Goal: Transaction & Acquisition: Purchase product/service

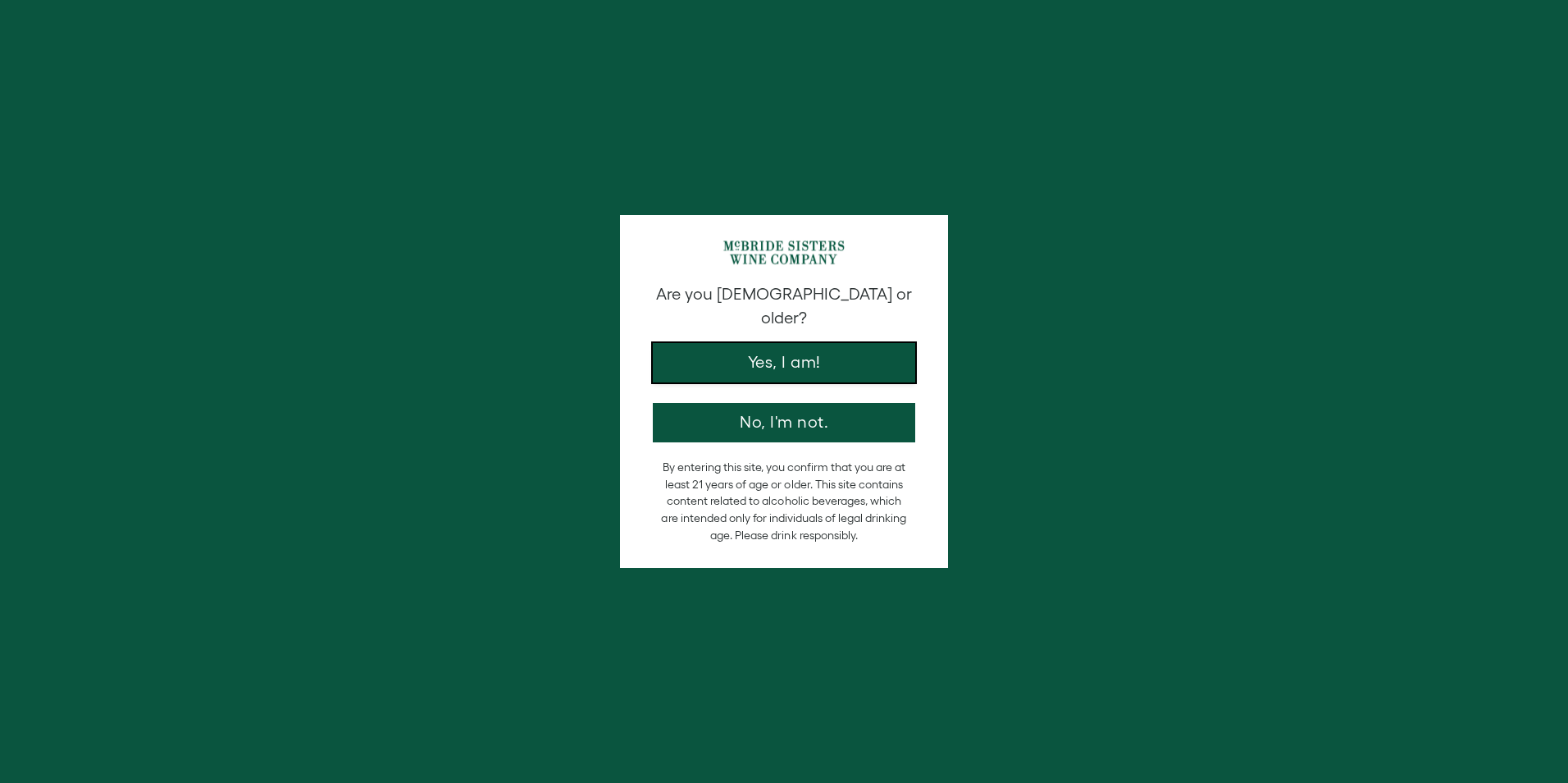
click at [799, 349] on button "Yes, I am!" at bounding box center [784, 362] width 263 height 39
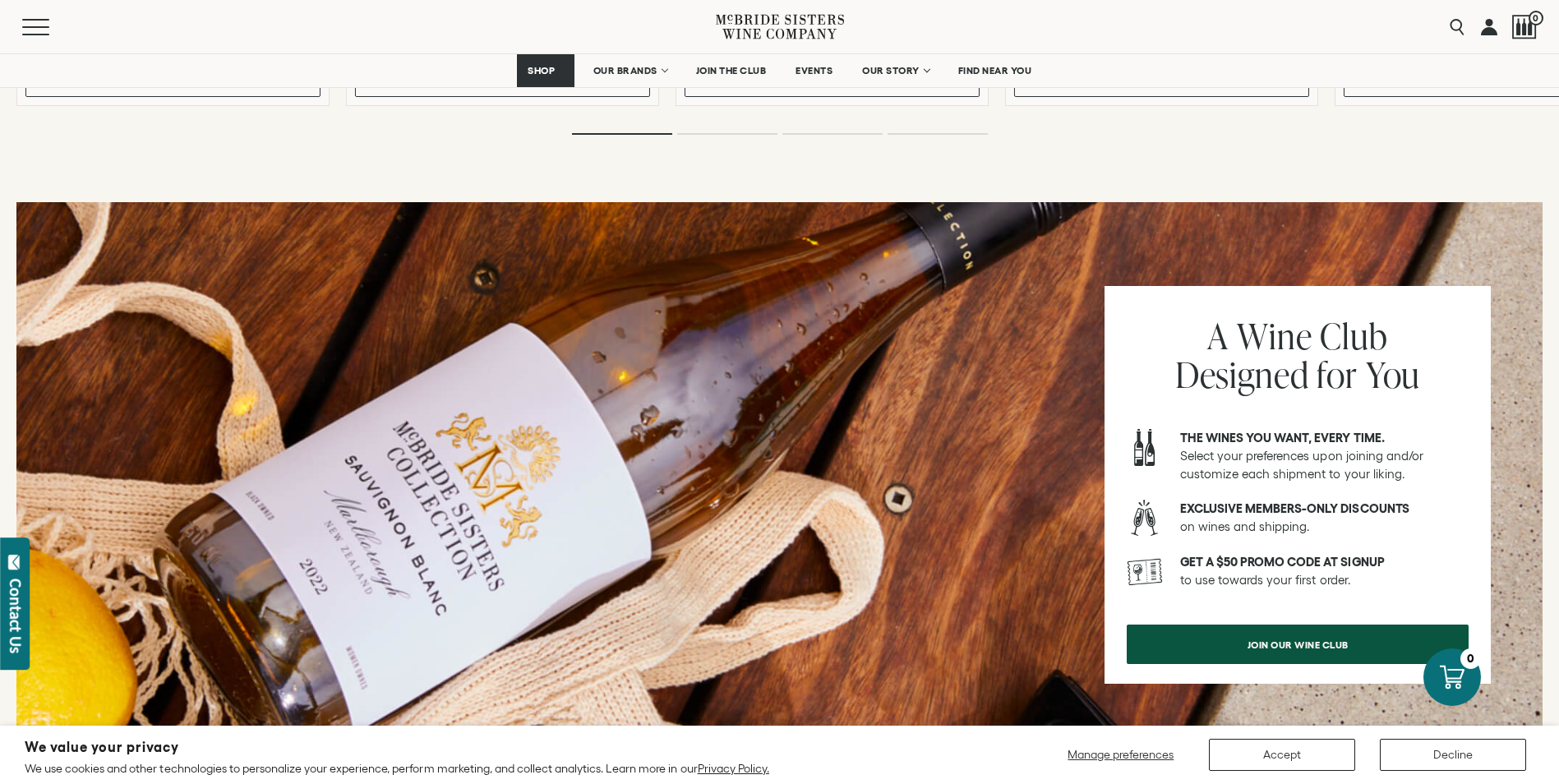
scroll to position [1972, 0]
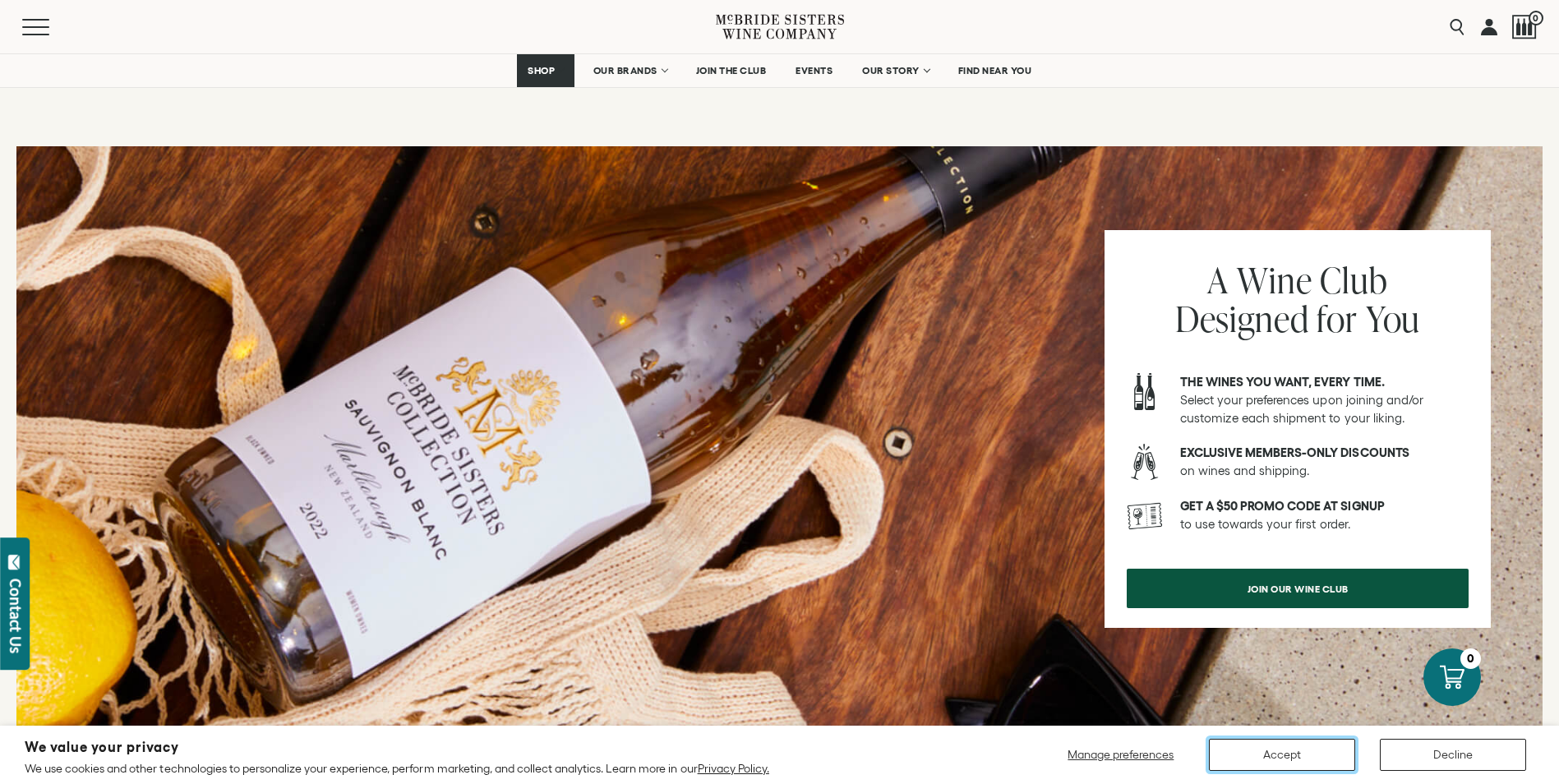
click at [1257, 746] on button "Accept" at bounding box center [1282, 754] width 146 height 32
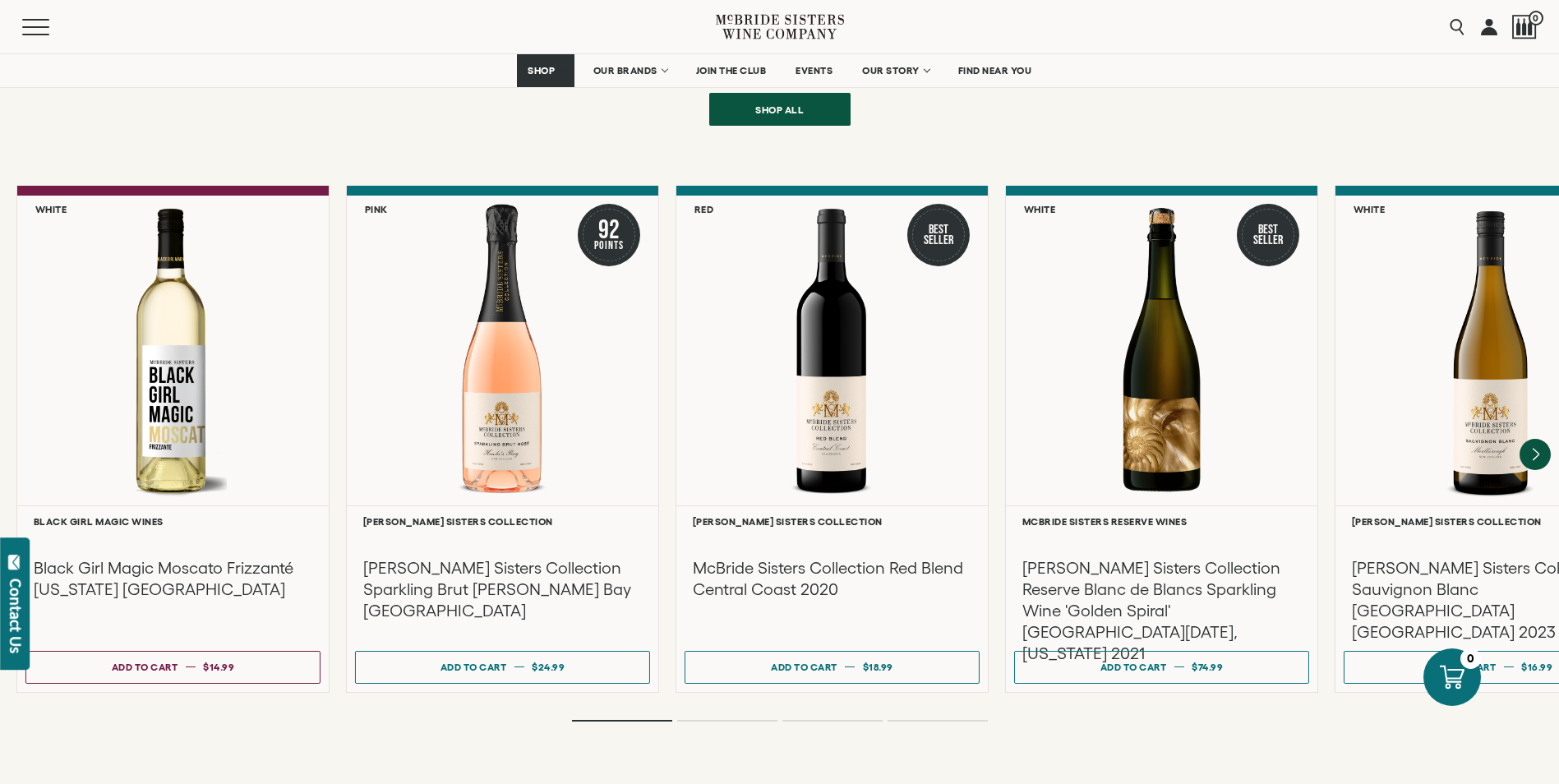
scroll to position [3533, 0]
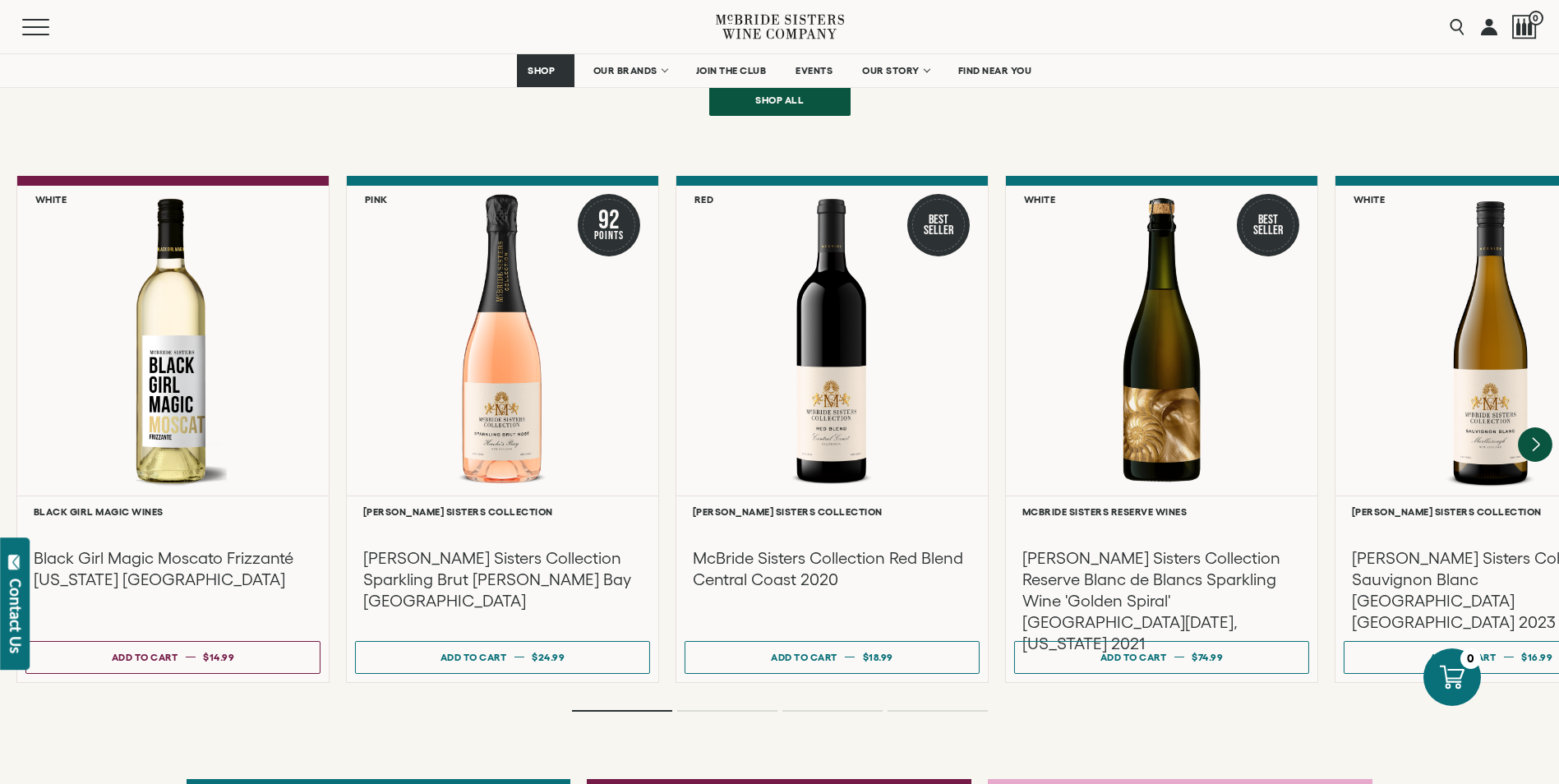
click at [1537, 438] on icon "Next" at bounding box center [1536, 445] width 7 height 13
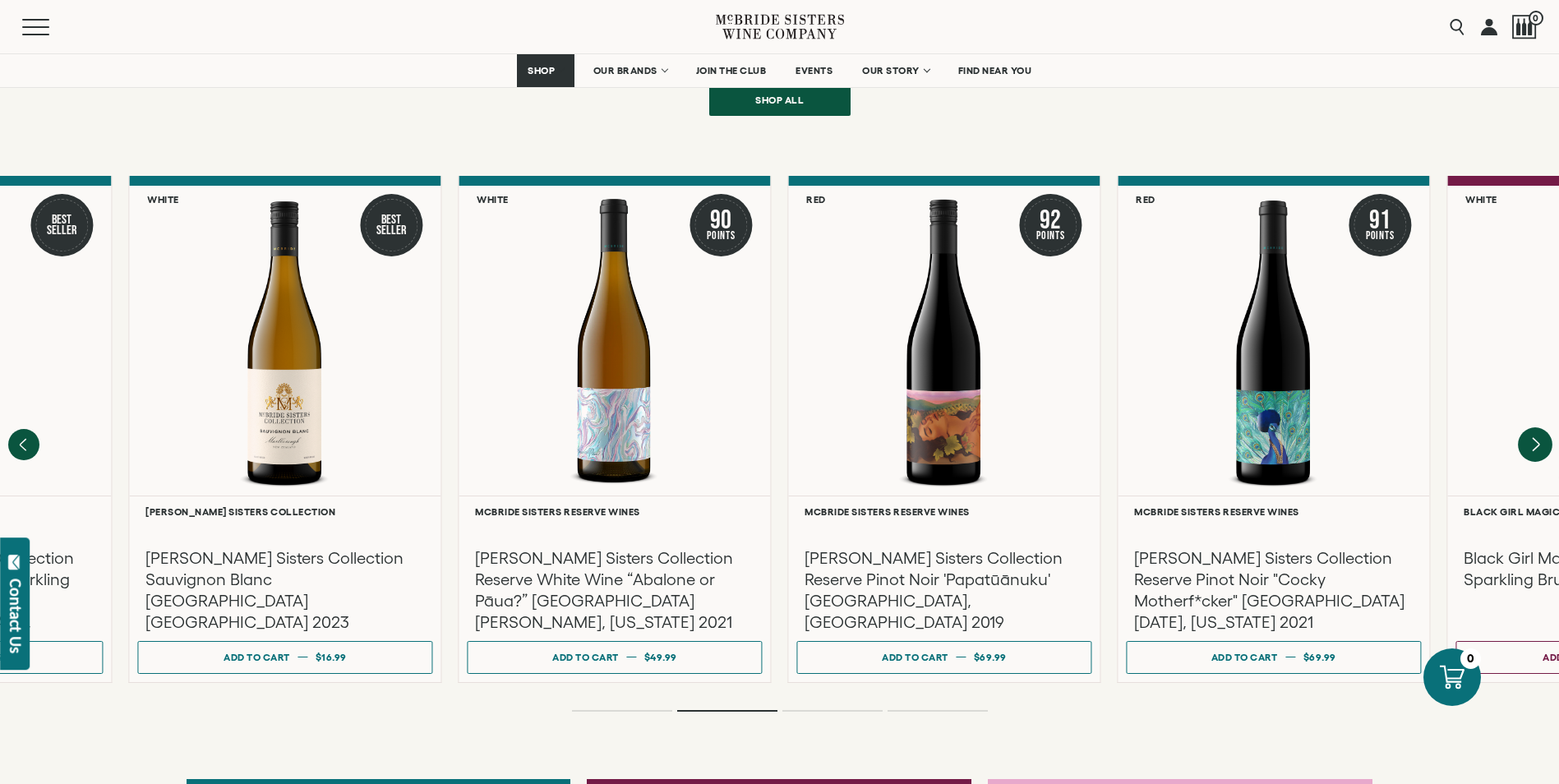
click at [1533, 428] on icon "Next" at bounding box center [1535, 445] width 34 height 34
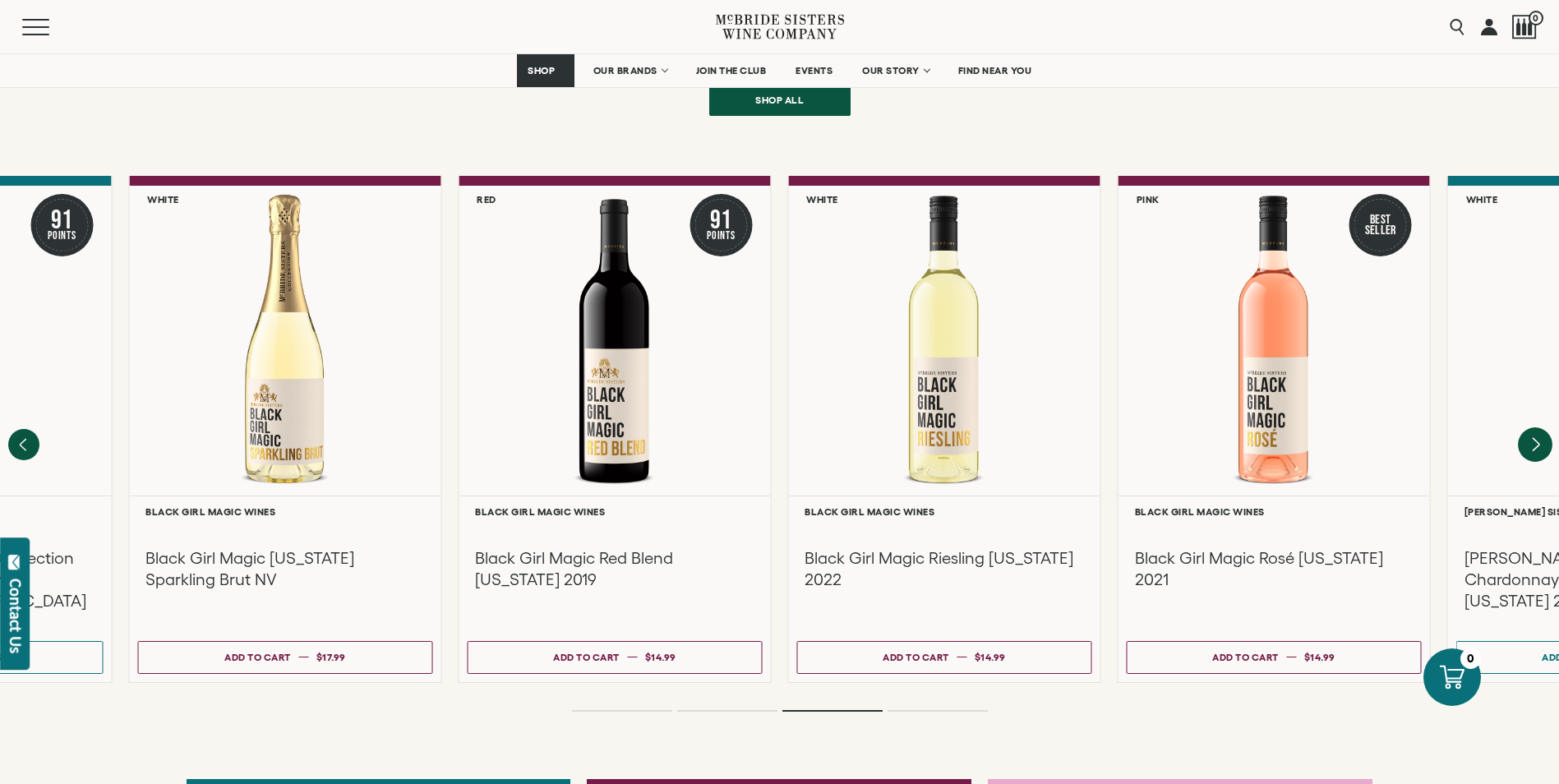
click at [1536, 438] on icon "Next" at bounding box center [1536, 445] width 7 height 13
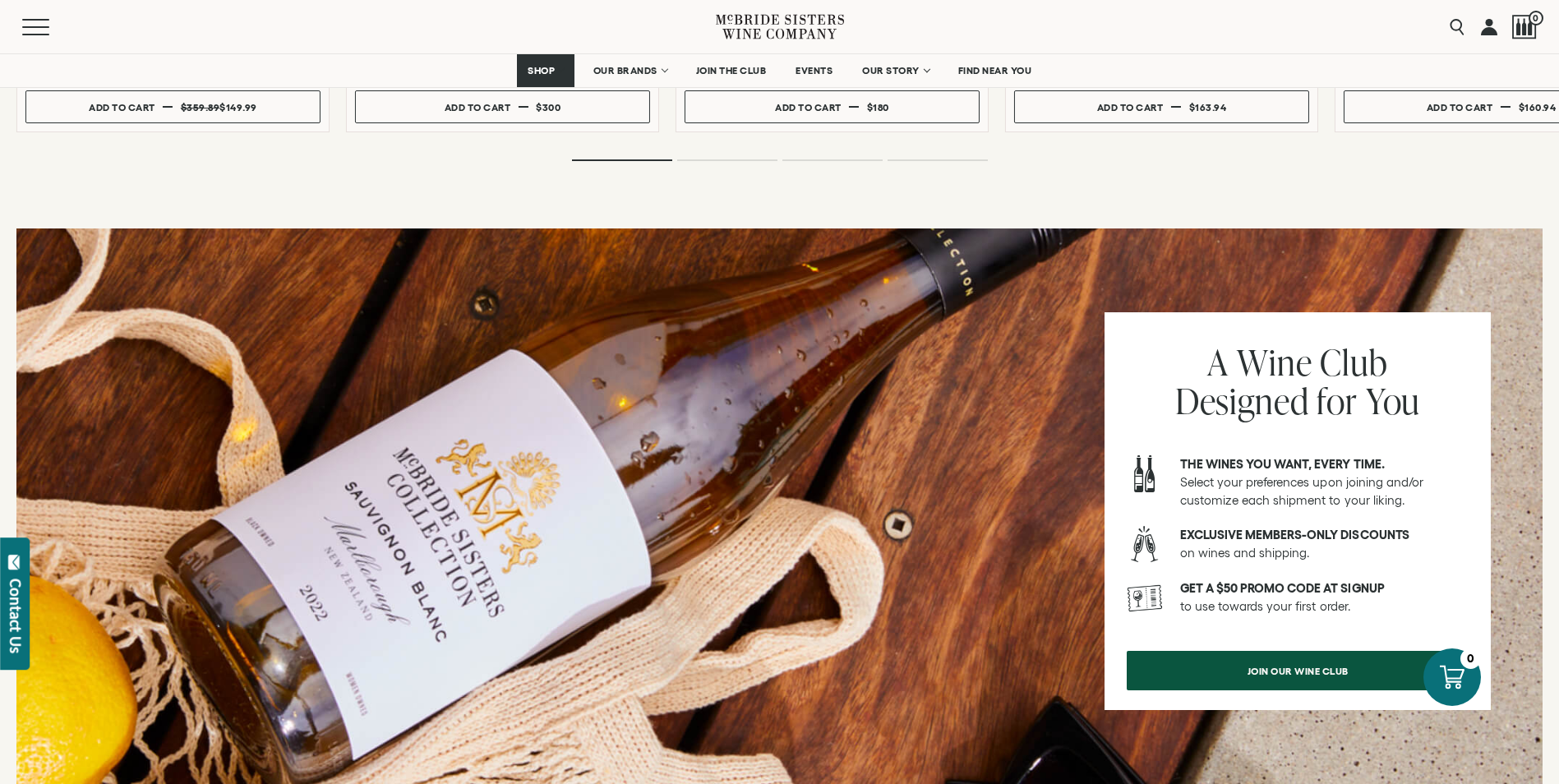
scroll to position [1150, 0]
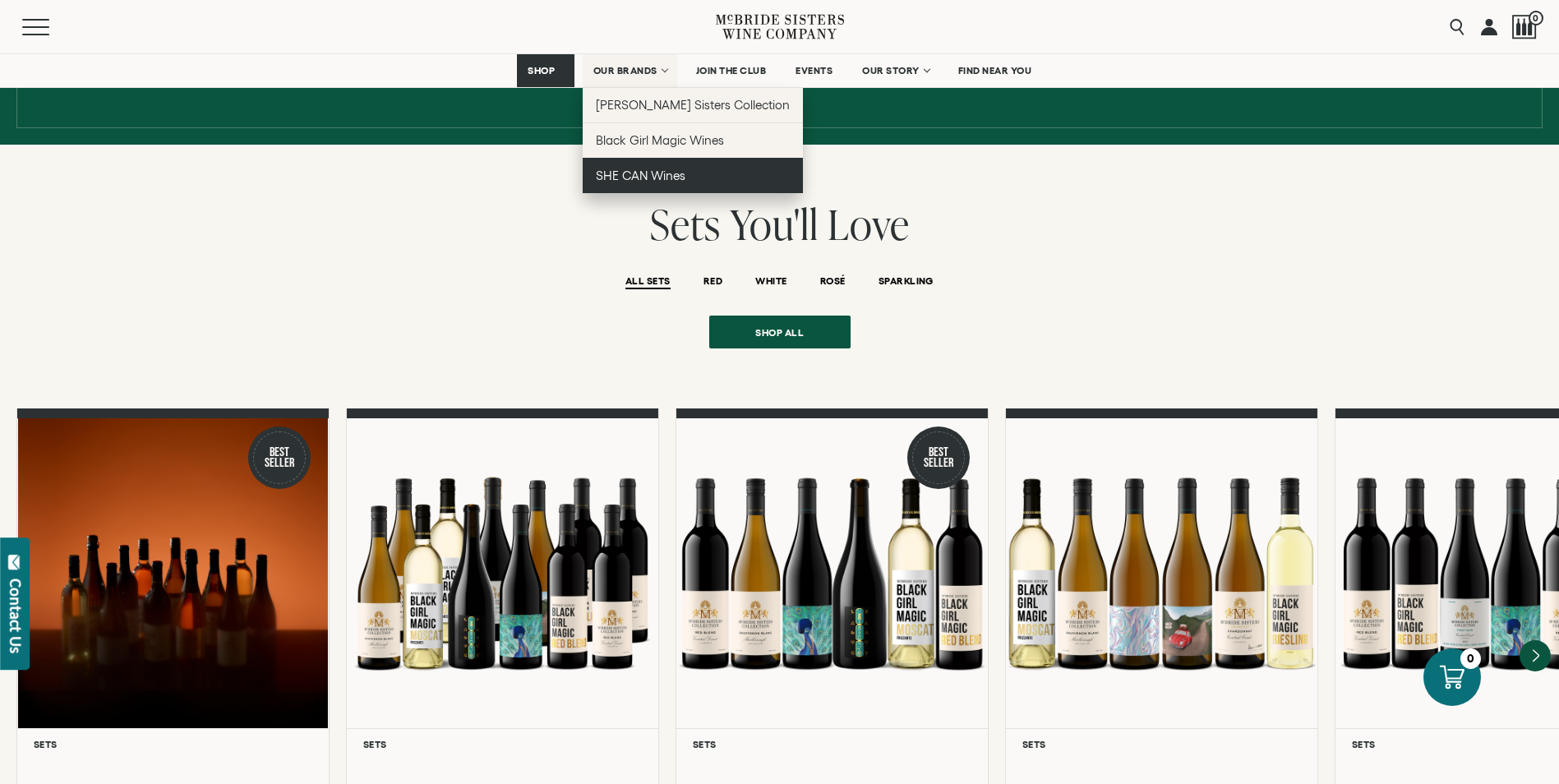
click at [635, 179] on span "SHE CAN Wines" at bounding box center [640, 175] width 89 height 14
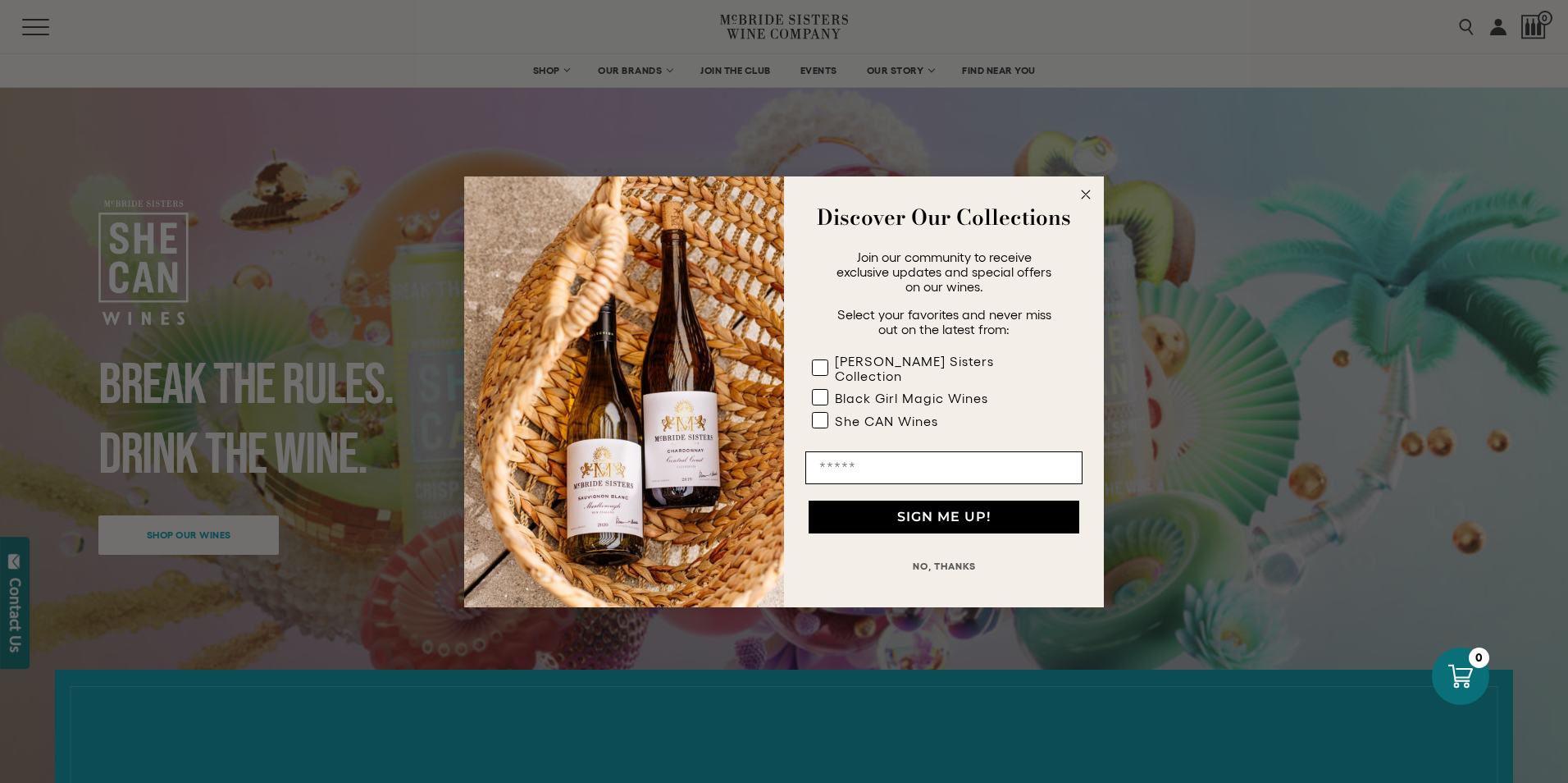
click at [1089, 202] on circle "Close dialog" at bounding box center [1086, 194] width 19 height 19
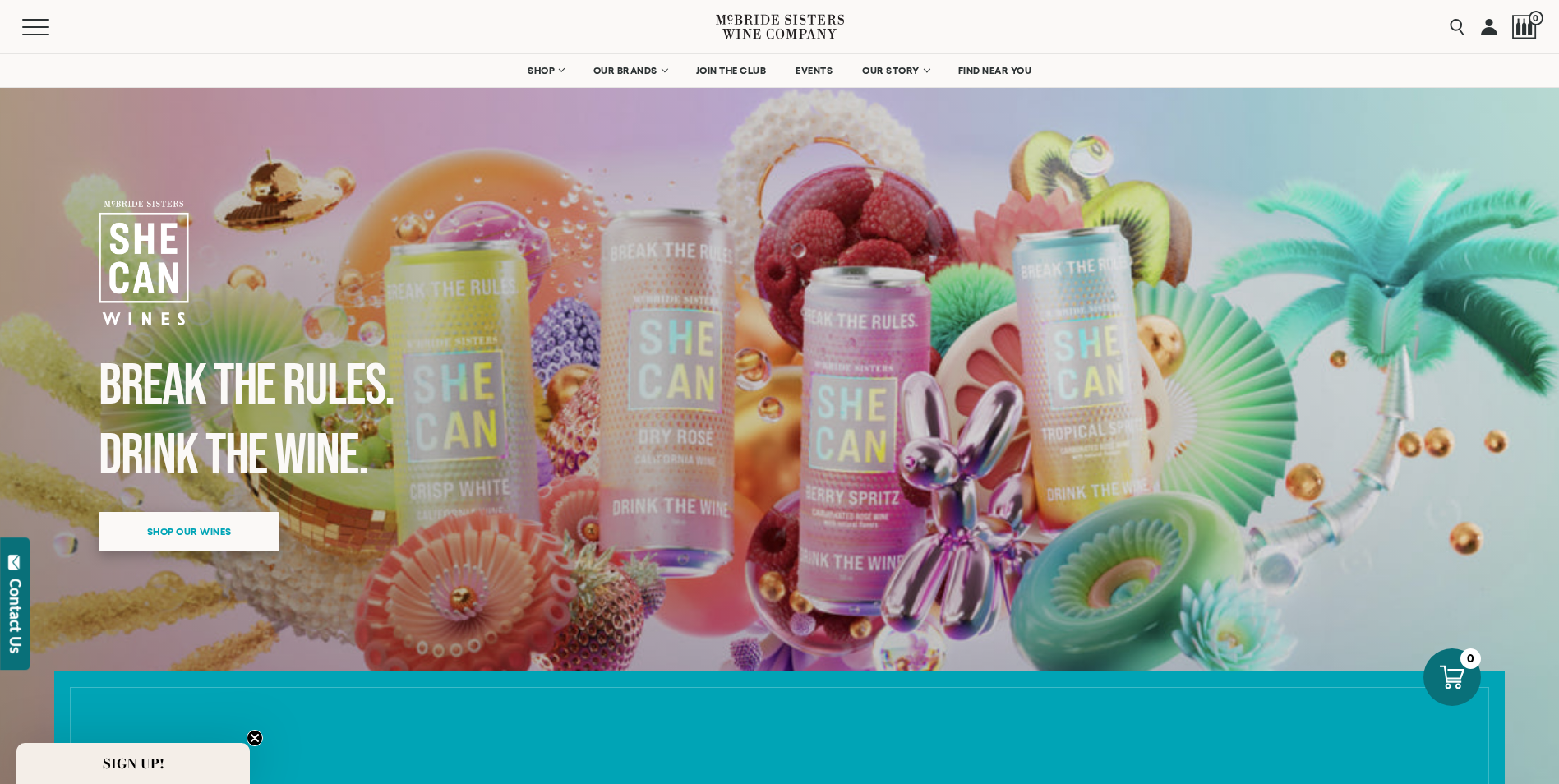
drag, startPoint x: 186, startPoint y: 531, endPoint x: 232, endPoint y: 527, distance: 46.2
click at [186, 531] on span "Shop our wines" at bounding box center [189, 531] width 142 height 32
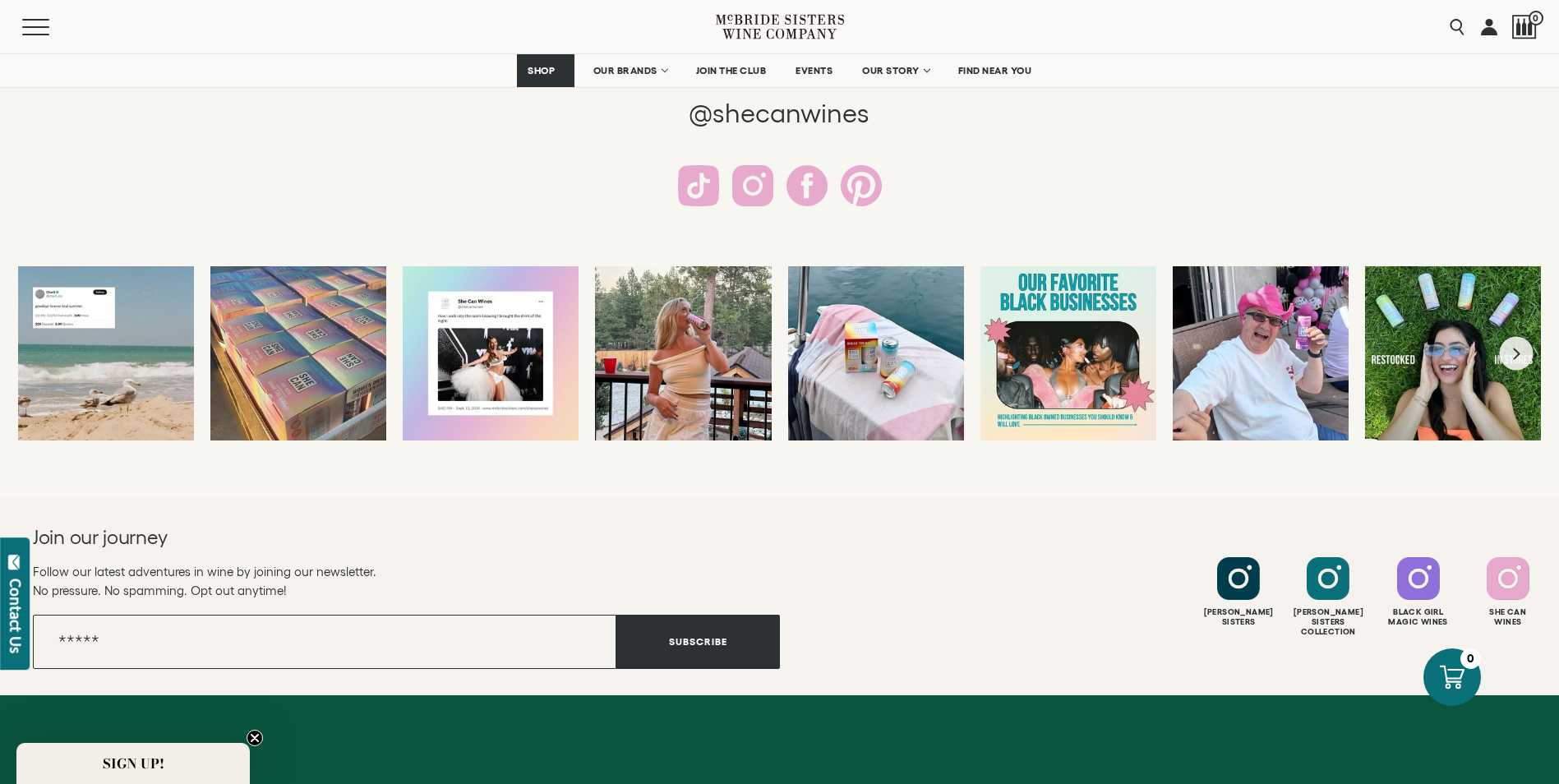
scroll to position [2182, 0]
